Goal: Navigation & Orientation: Go to known website

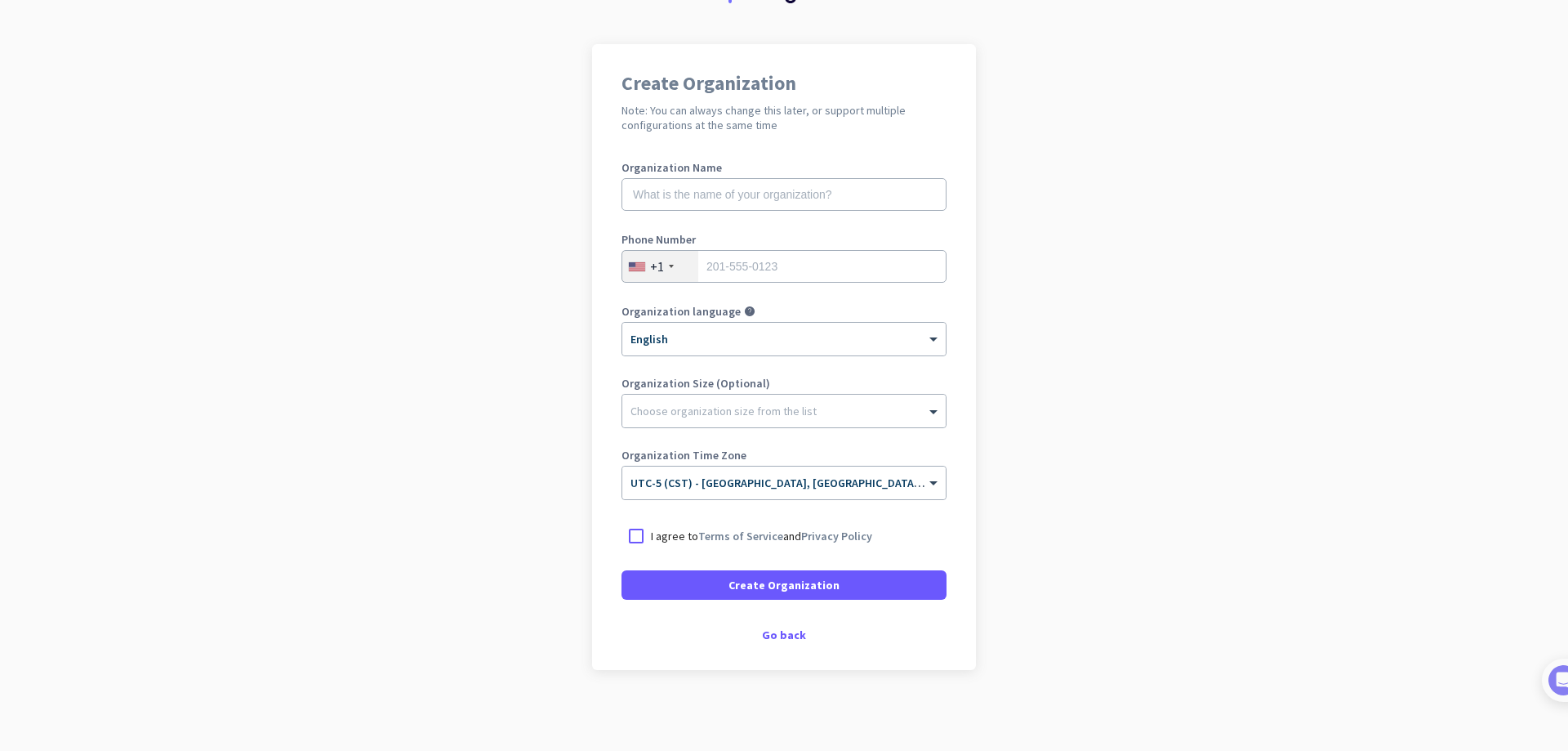
scroll to position [89, 0]
click at [777, 631] on div "Go back" at bounding box center [784, 633] width 325 height 11
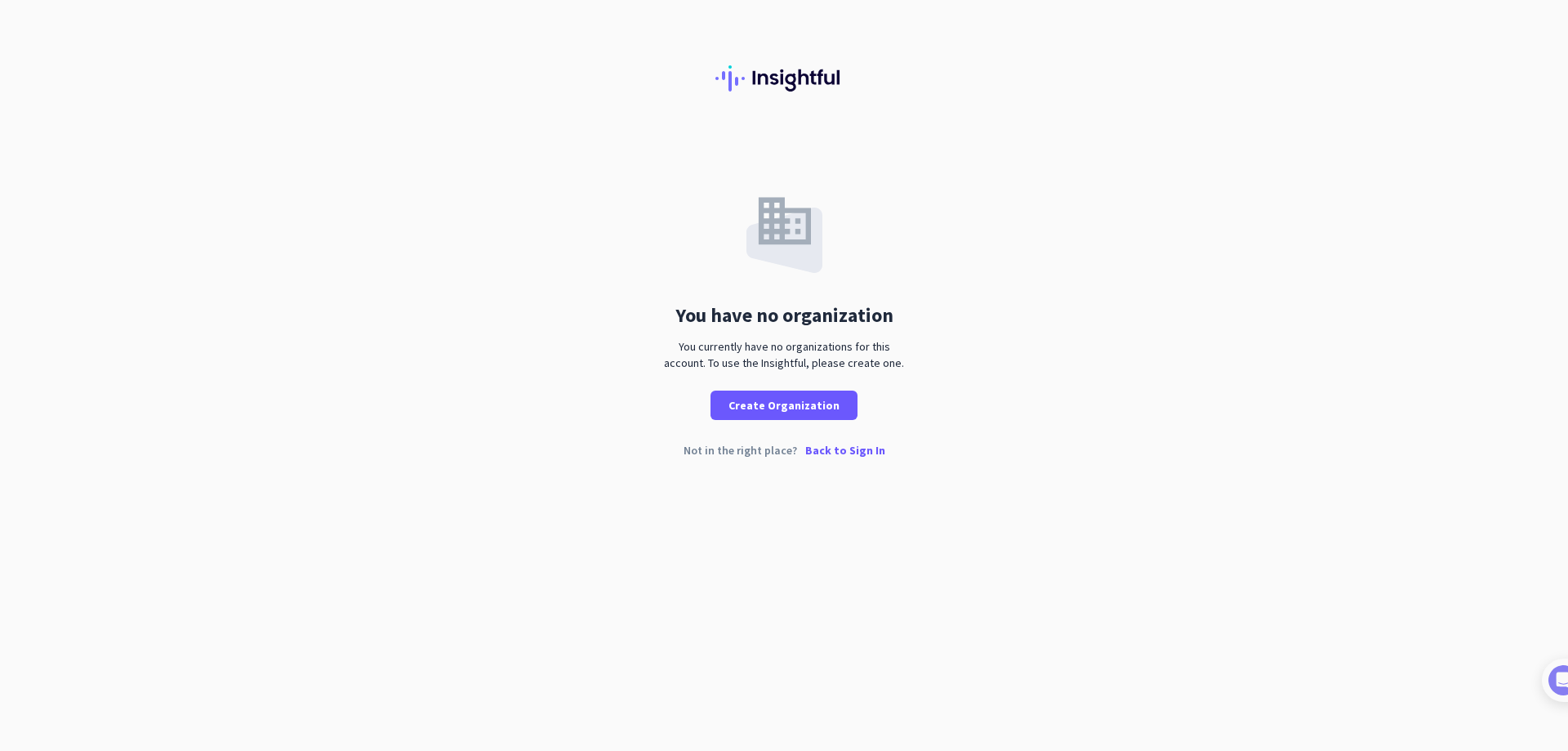
click at [861, 450] on p "Back to Sign In" at bounding box center [845, 450] width 80 height 11
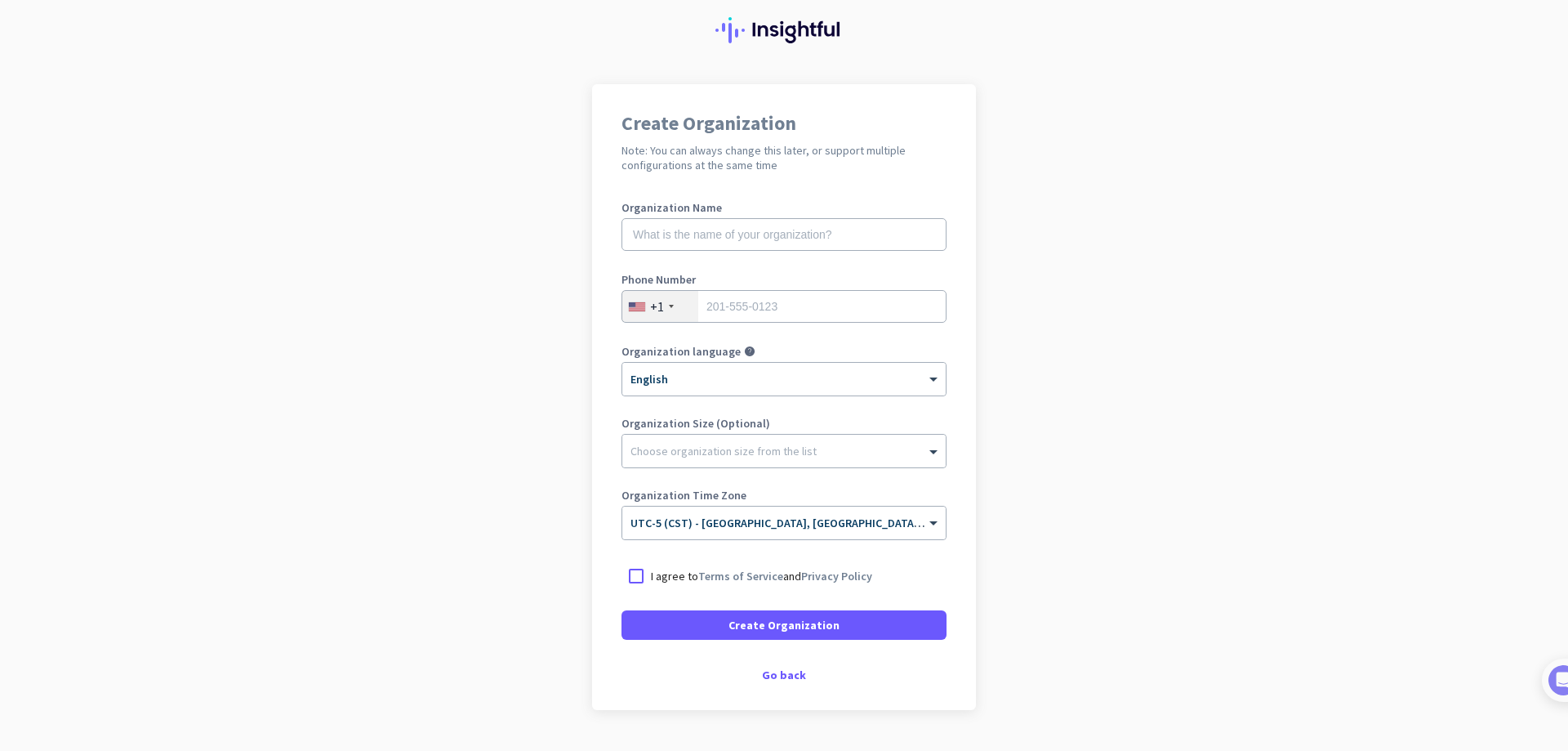
scroll to position [89, 0]
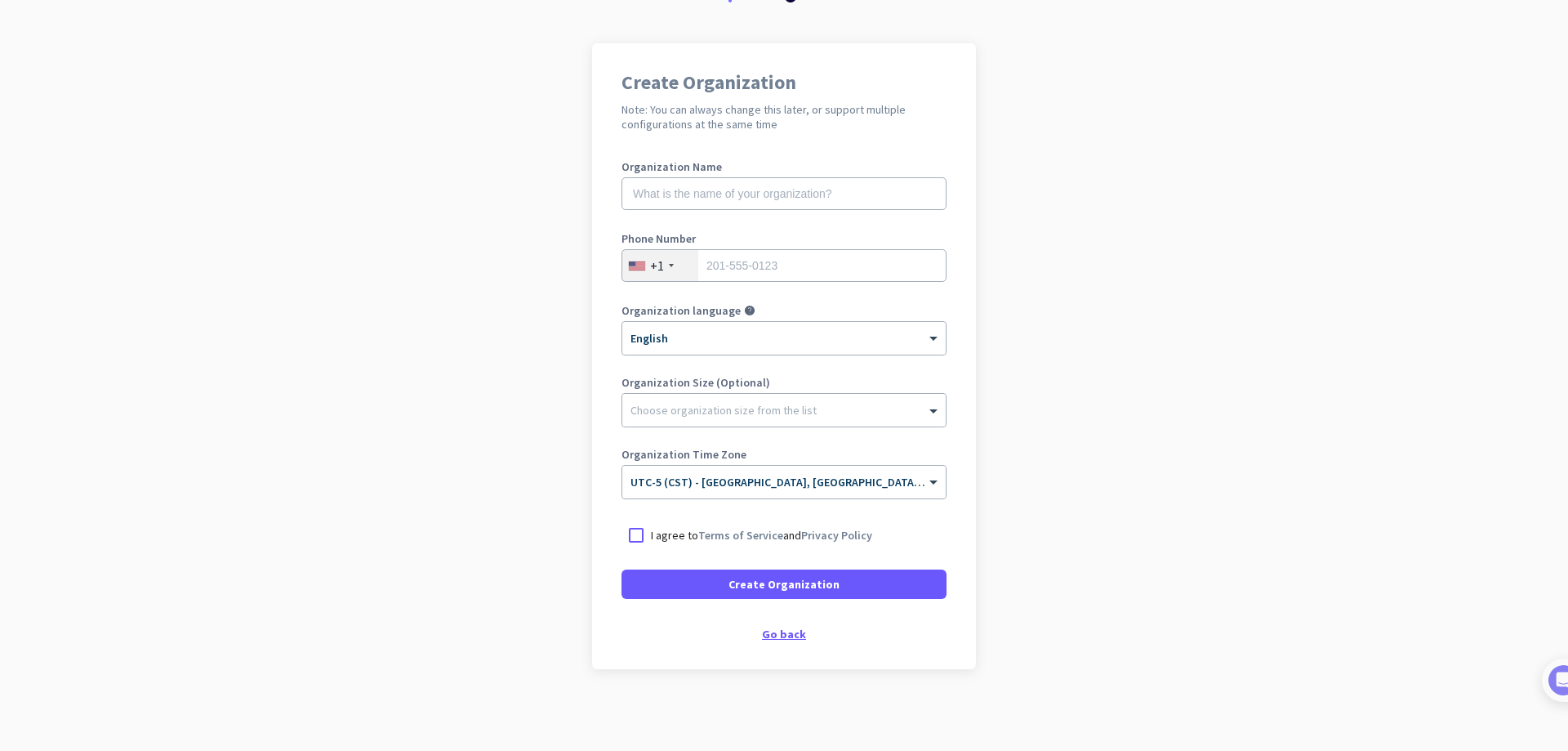
click at [774, 632] on div "Go back" at bounding box center [784, 633] width 325 height 11
